Goal: Information Seeking & Learning: Learn about a topic

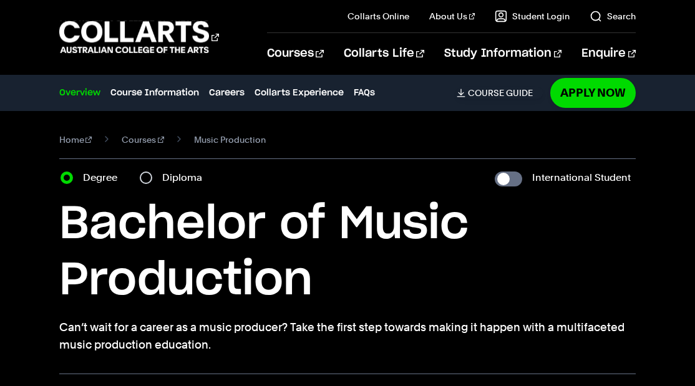
scroll to position [11, 0]
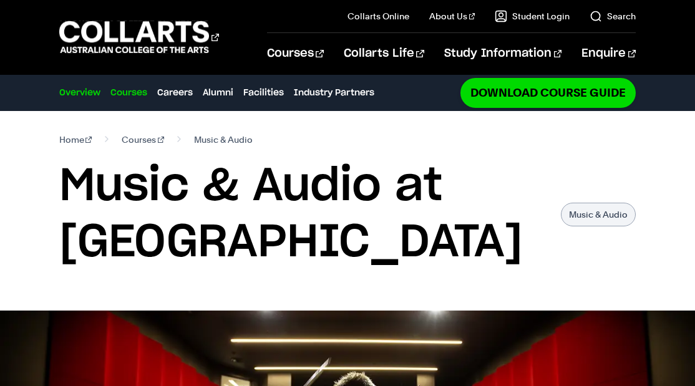
click at [134, 94] on link "Courses" at bounding box center [128, 93] width 37 height 14
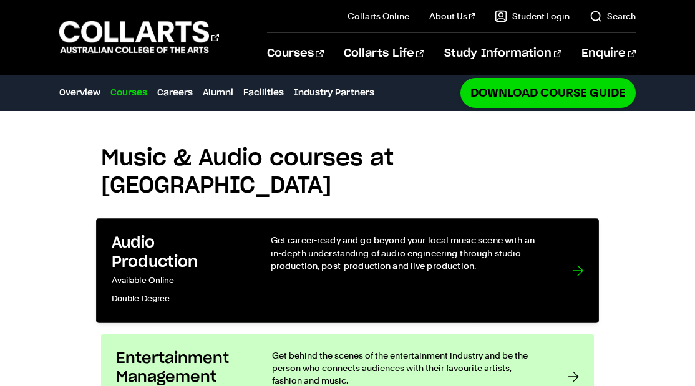
scroll to position [890, 0]
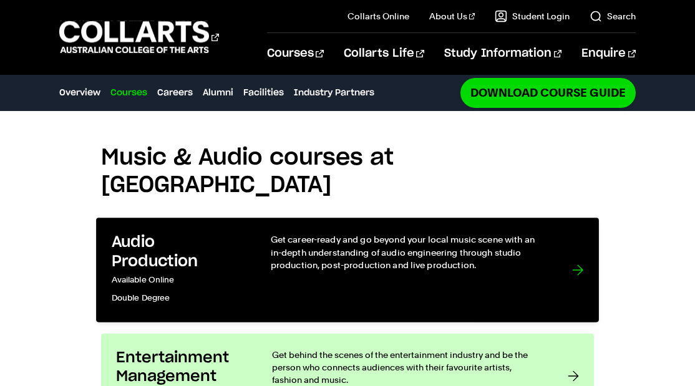
click at [206, 271] on p "Available Online" at bounding box center [178, 280] width 133 height 18
click at [580, 244] on div at bounding box center [577, 270] width 11 height 74
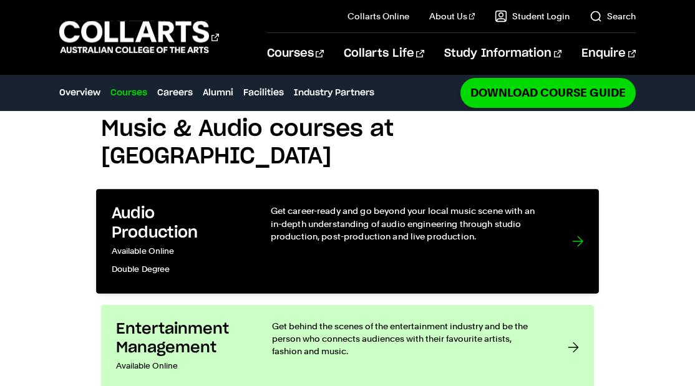
scroll to position [1061, 0]
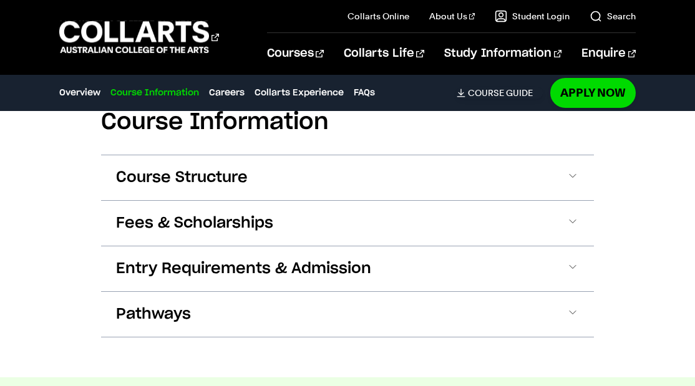
scroll to position [1455, 0]
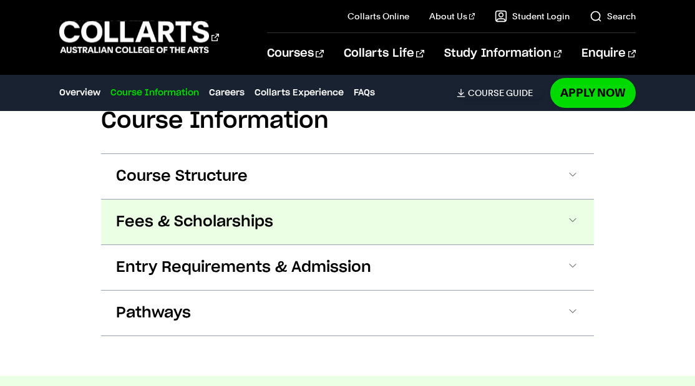
click at [264, 220] on span "Fees & Scholarships" at bounding box center [194, 222] width 157 height 20
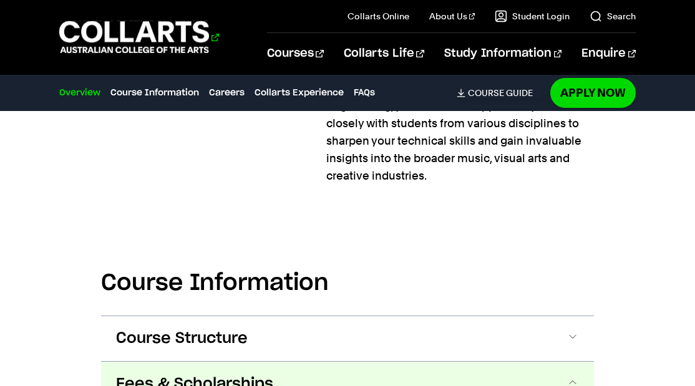
scroll to position [1075, 0]
